Goal: Find specific page/section: Find specific page/section

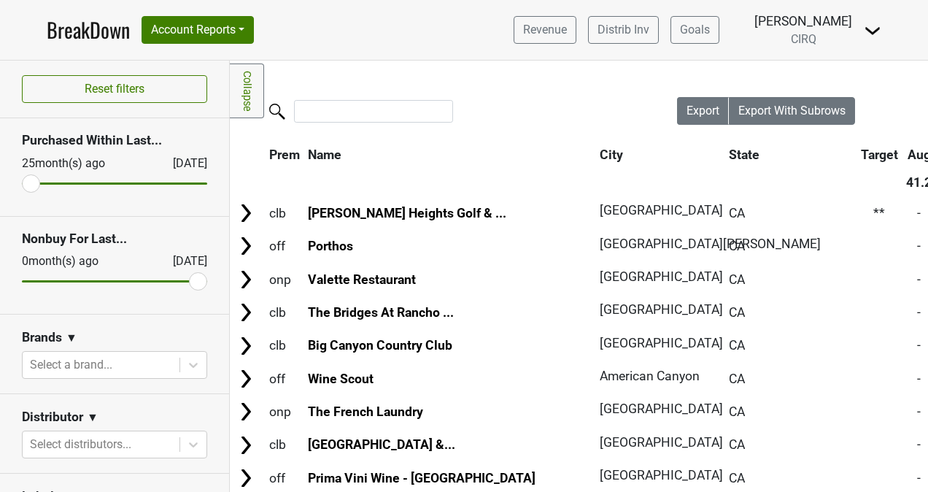
click at [102, 41] on link "BreakDown" at bounding box center [88, 30] width 83 height 31
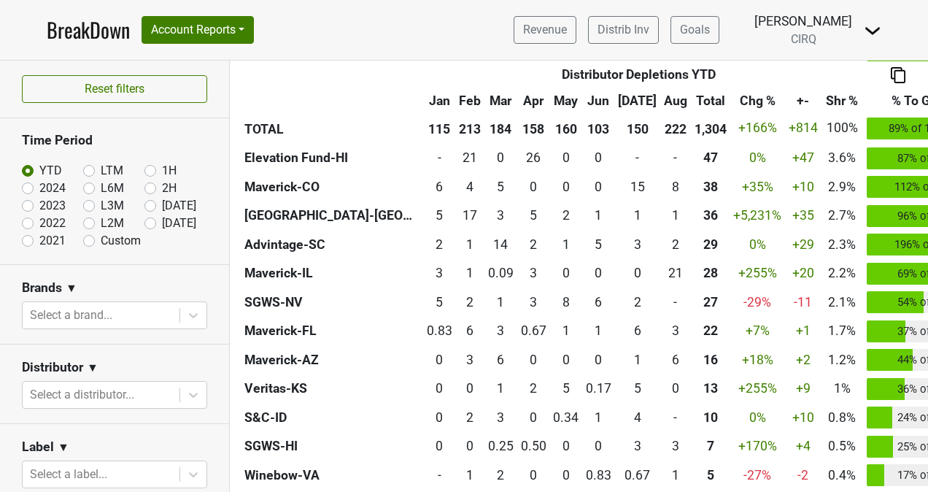
scroll to position [740, 0]
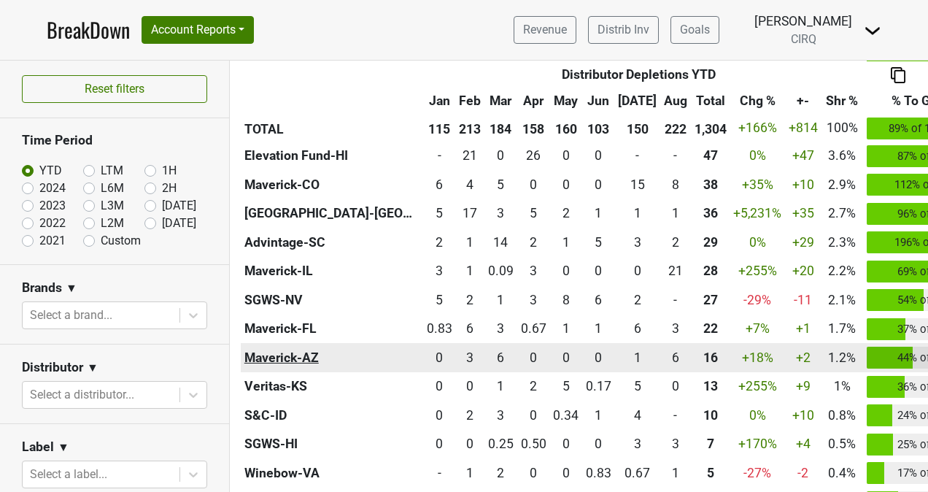
click at [311, 349] on th "Maverick-AZ" at bounding box center [332, 357] width 182 height 29
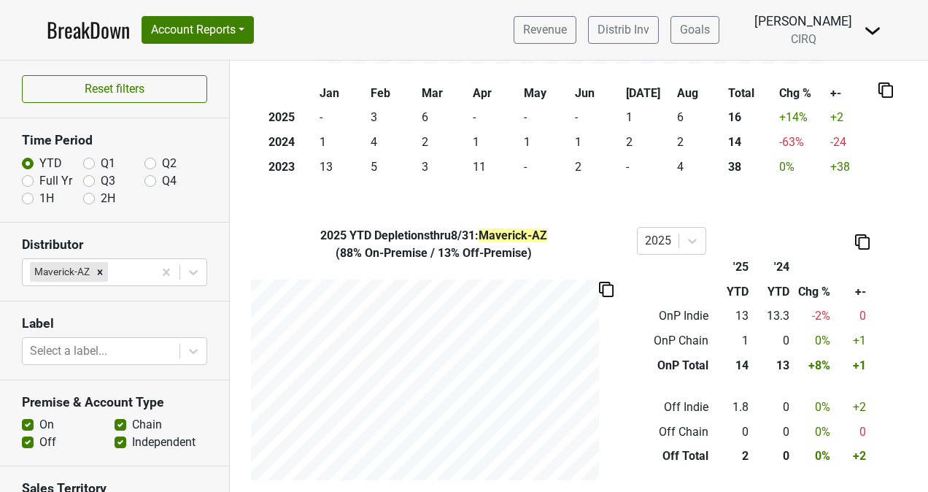
scroll to position [332, 0]
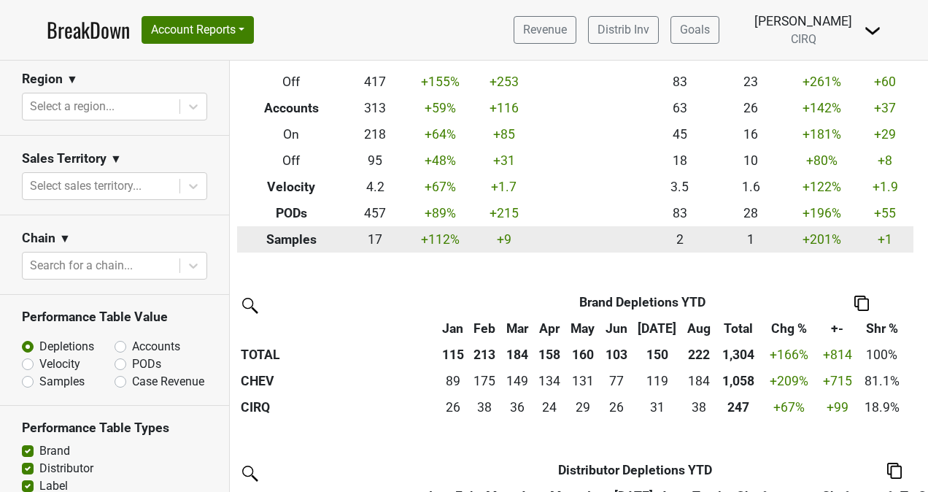
scroll to position [0, 4]
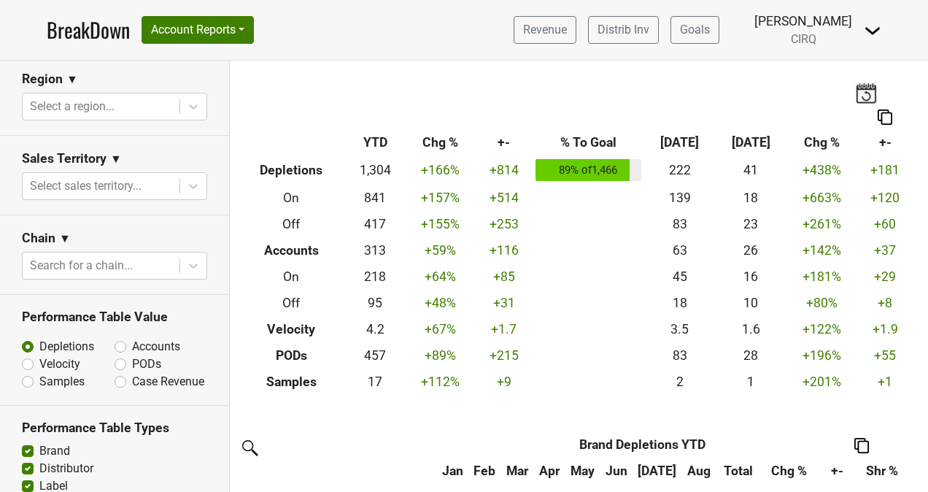
click at [96, 28] on link "BreakDown" at bounding box center [88, 30] width 83 height 31
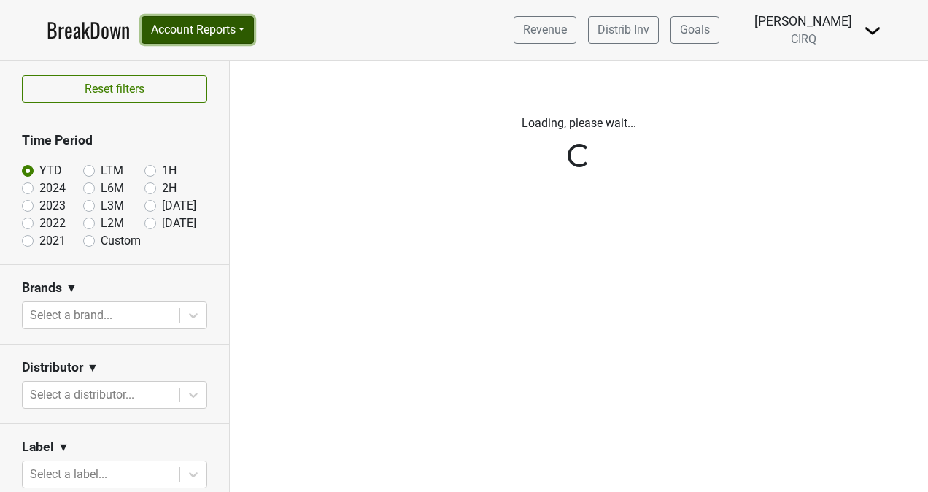
click at [213, 33] on button "Account Reports" at bounding box center [197, 30] width 112 height 28
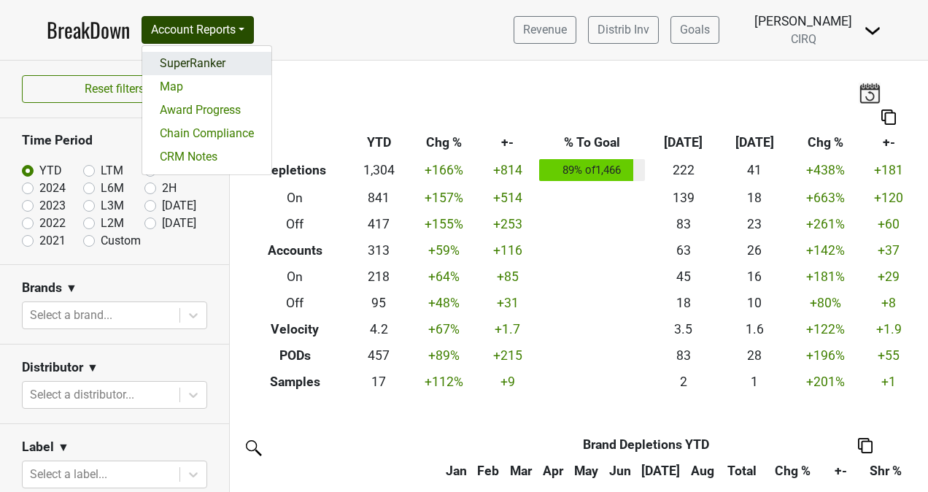
click at [211, 64] on link "SuperRanker" at bounding box center [206, 63] width 129 height 23
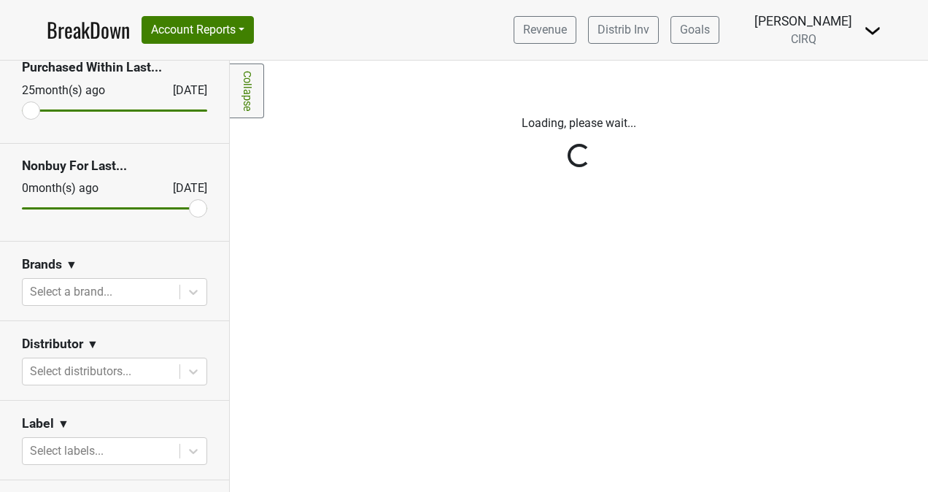
scroll to position [74, 0]
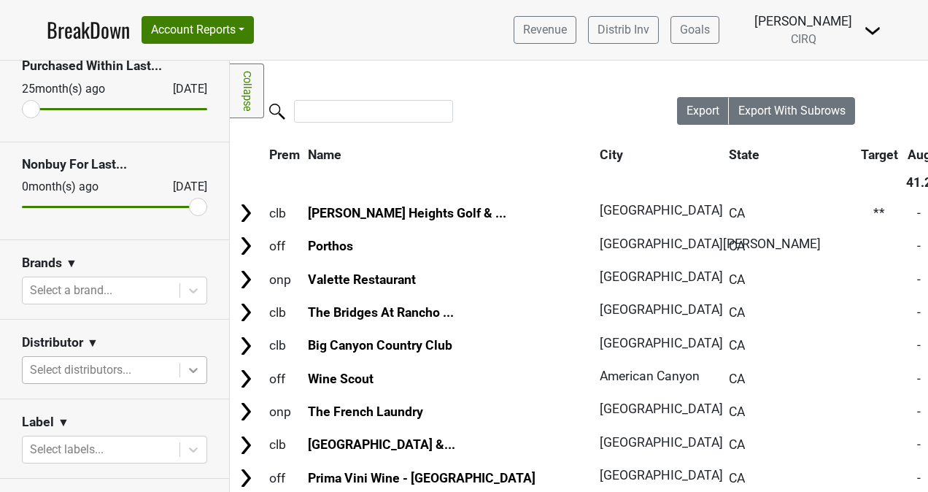
click at [180, 369] on div at bounding box center [193, 370] width 26 height 26
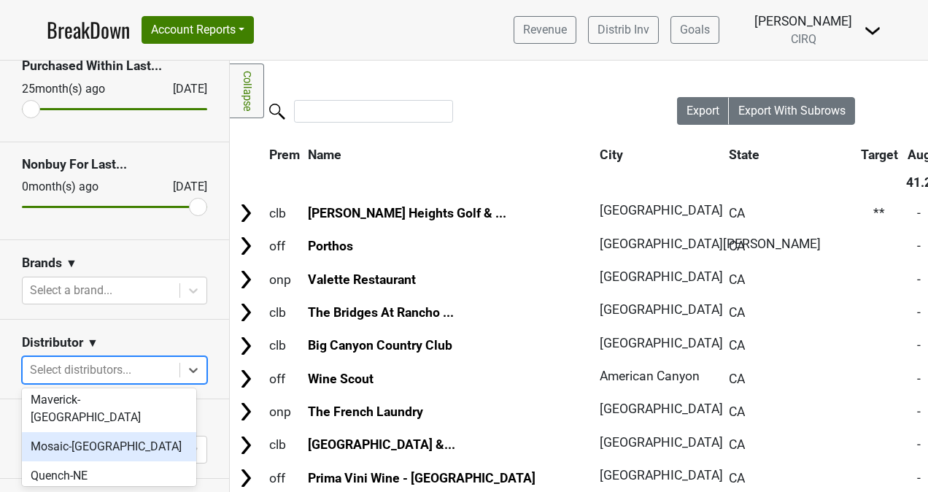
scroll to position [489, 0]
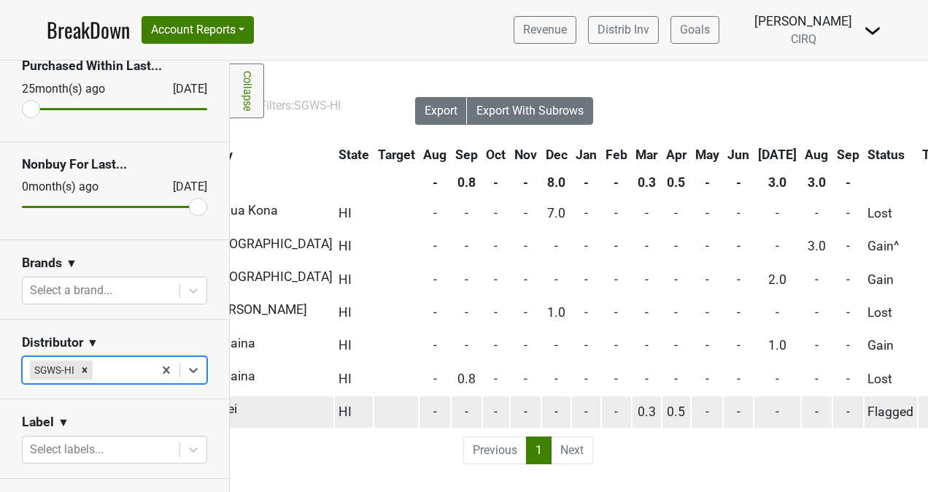
scroll to position [0, 263]
